Goal: Check status: Check status

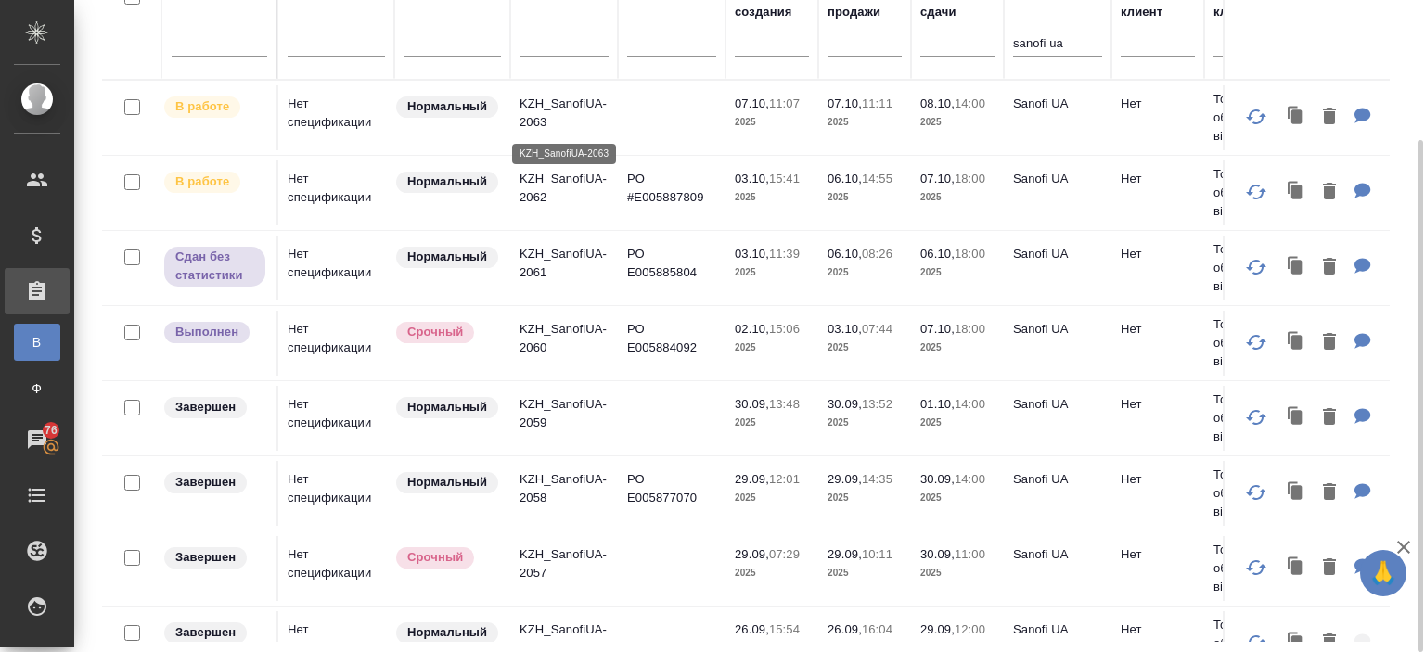
click at [555, 99] on p "KZH_SanofiUA-2063" at bounding box center [564, 113] width 89 height 37
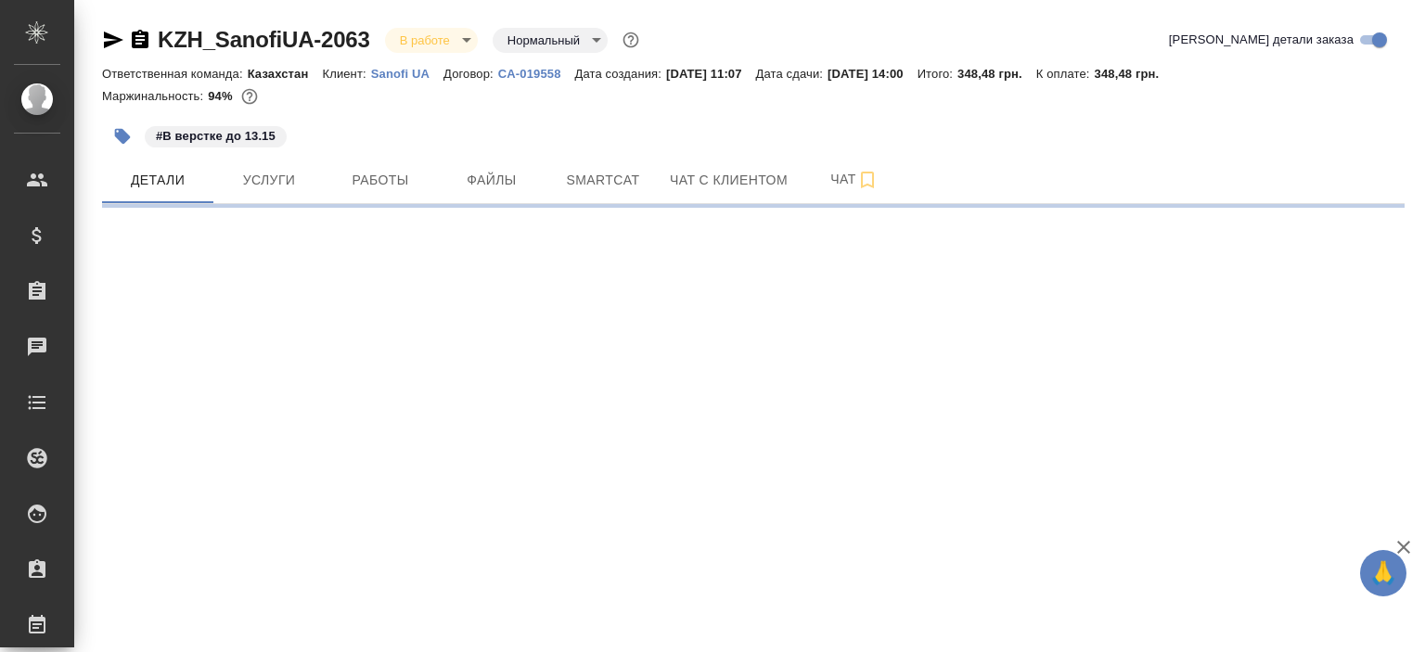
select select "RU"
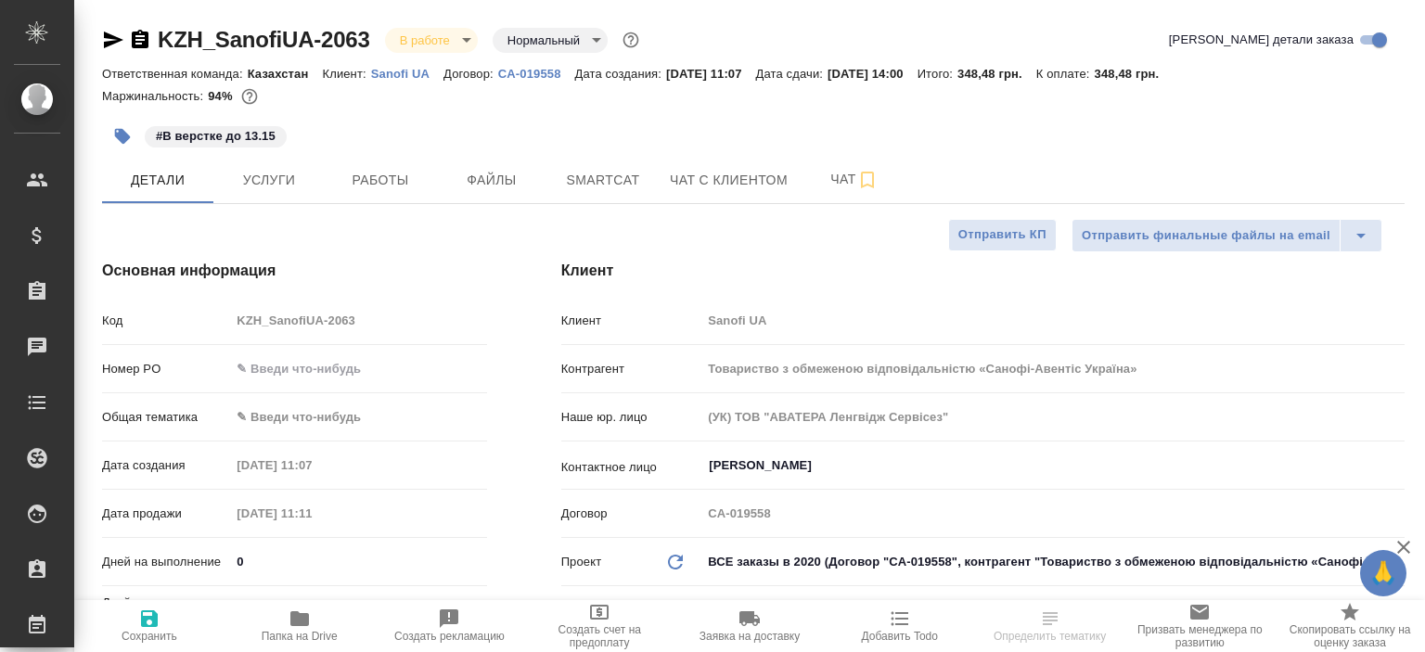
type textarea "x"
type input "[PERSON_NAME]"
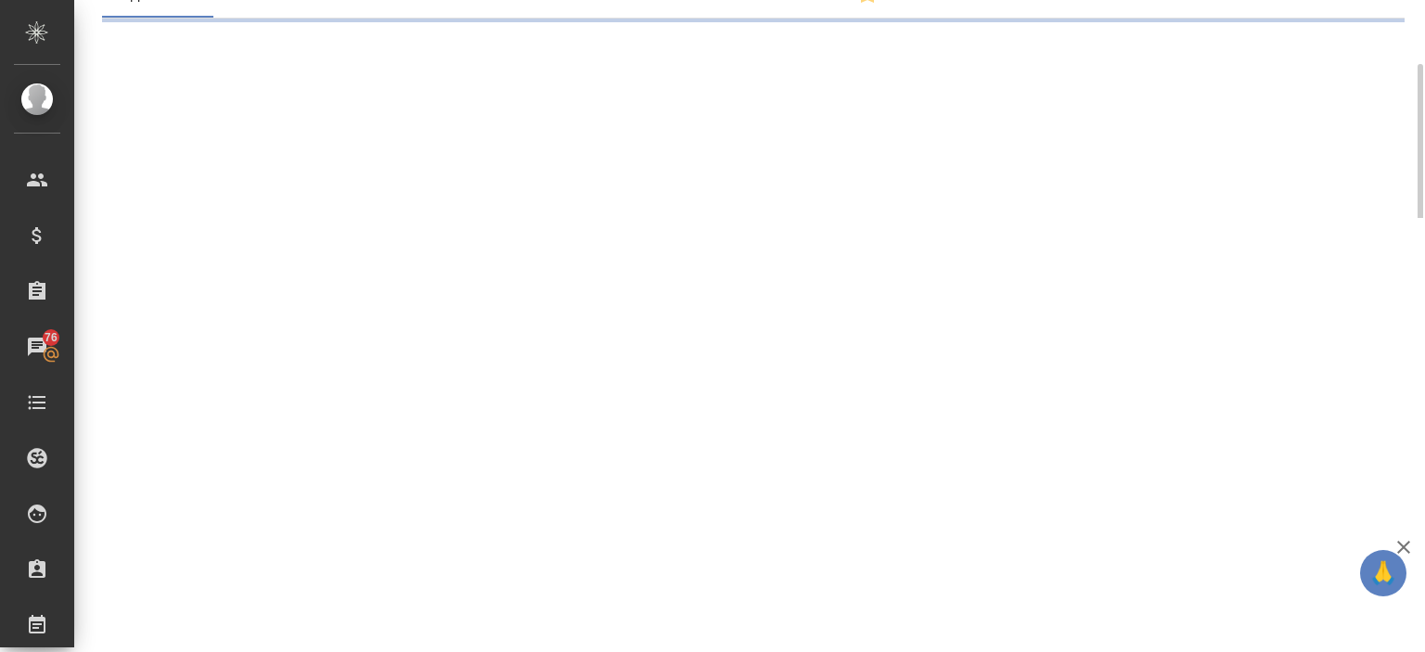
select select "RU"
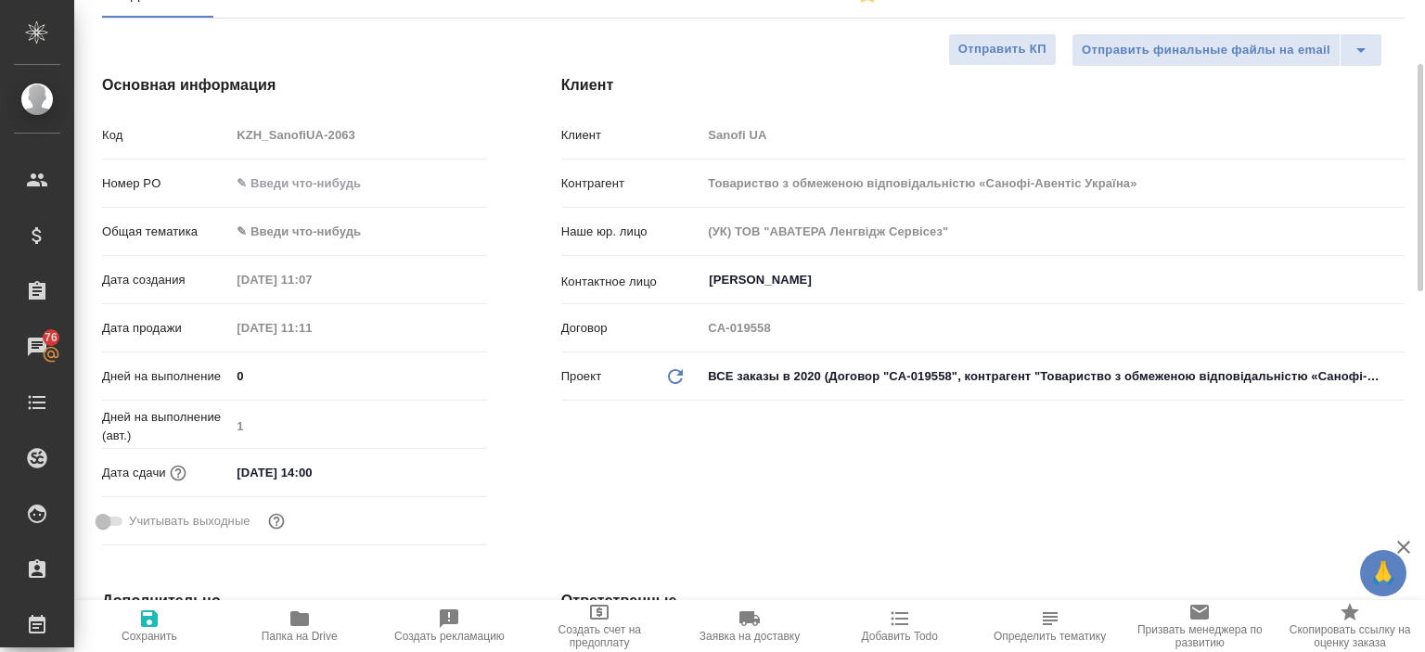
type textarea "x"
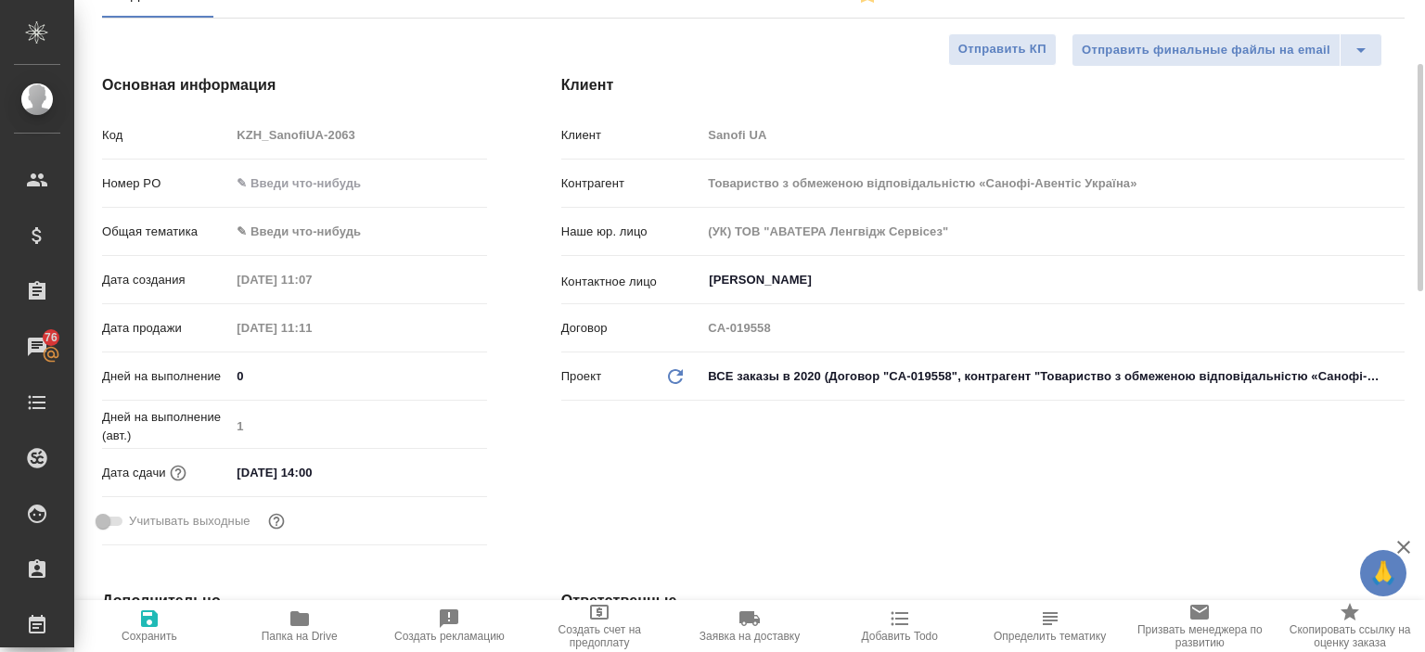
type textarea "x"
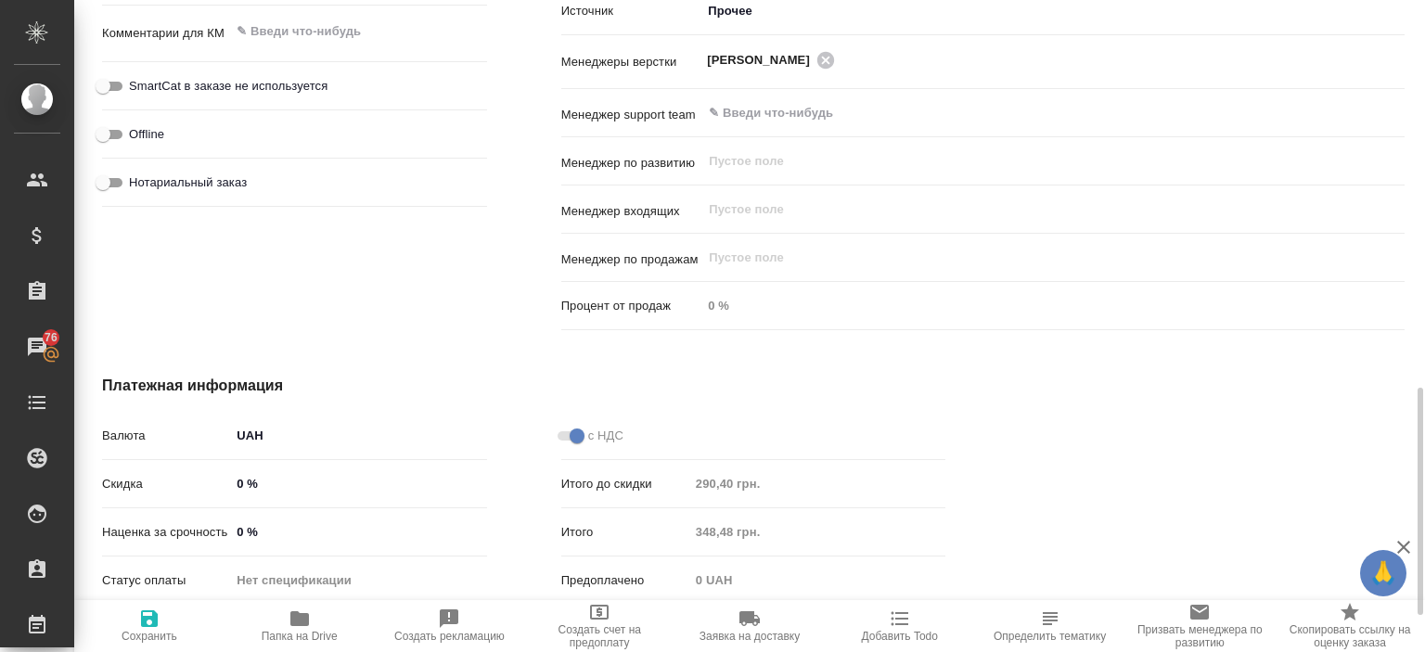
scroll to position [1218, 0]
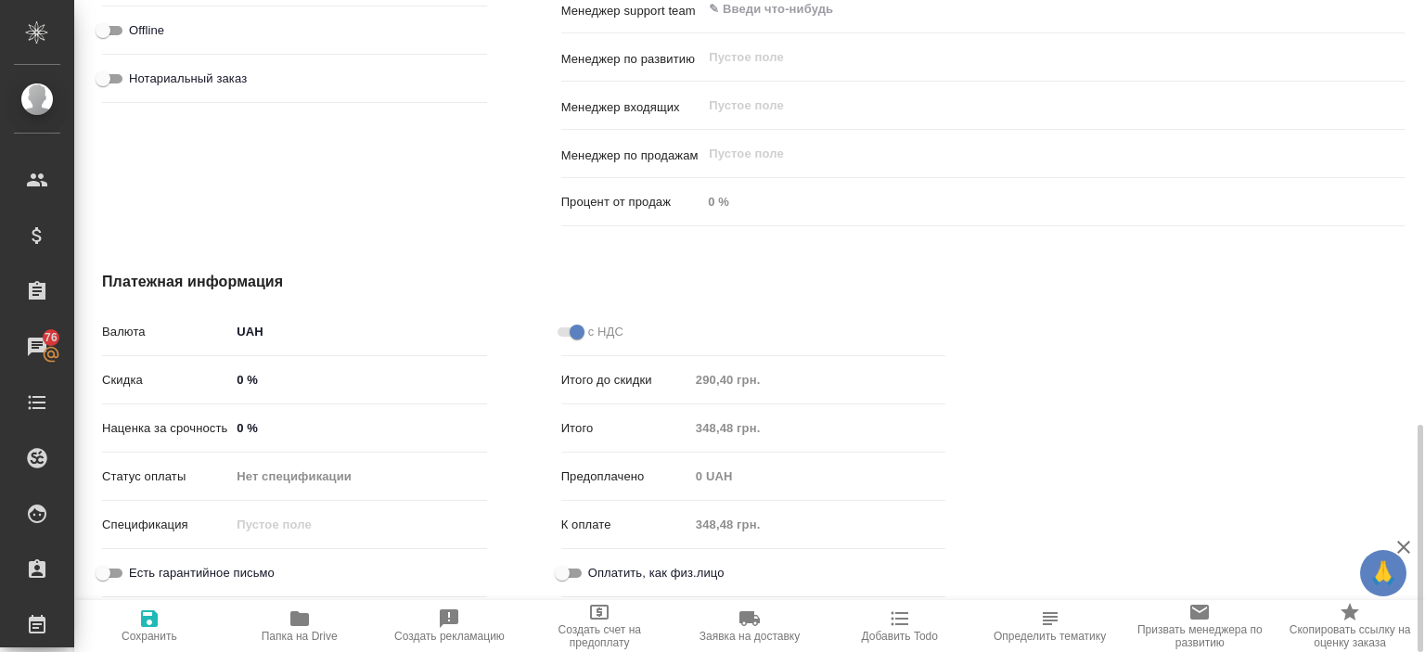
type textarea "x"
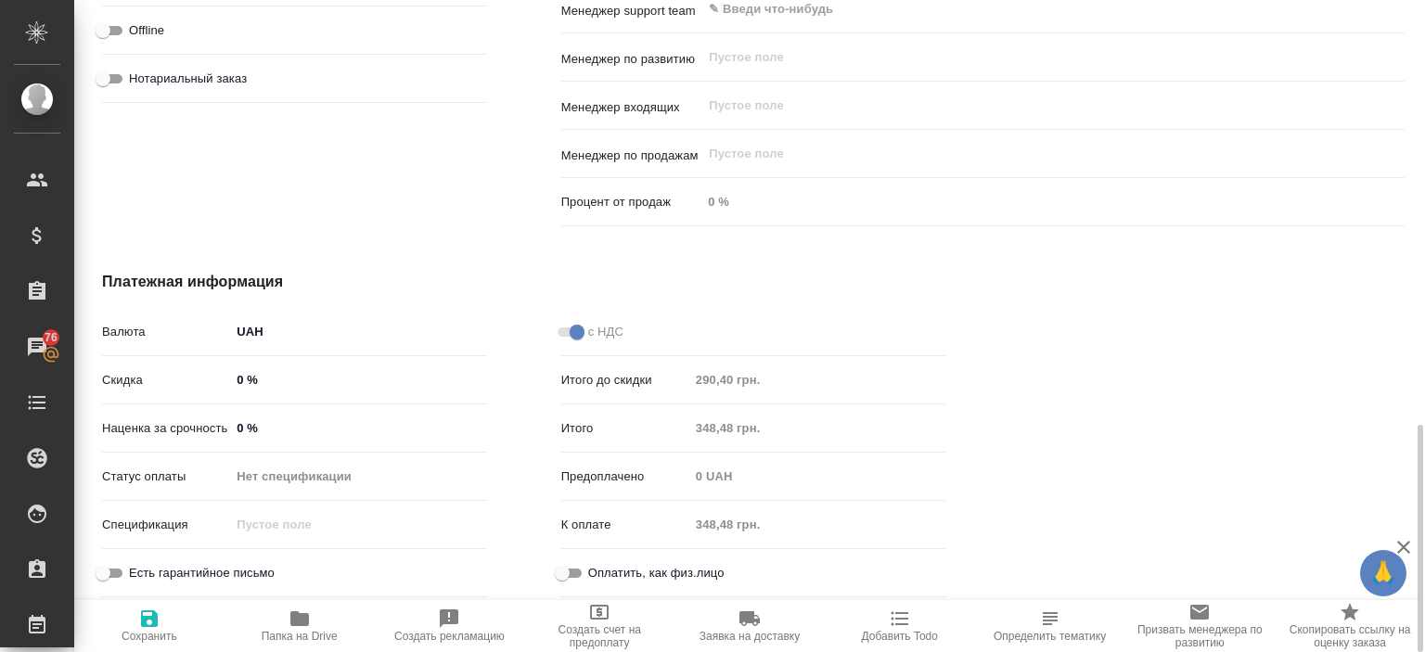
type textarea "x"
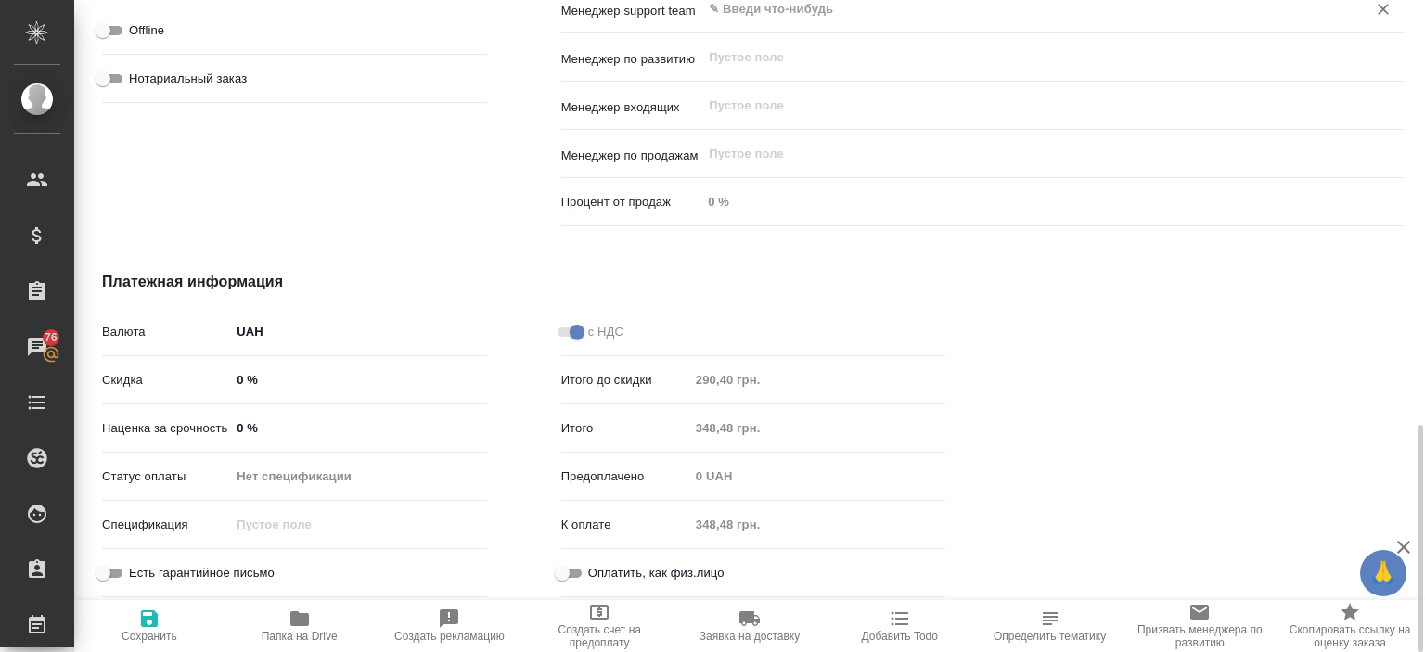
type textarea "x"
